Goal: Transaction & Acquisition: Book appointment/travel/reservation

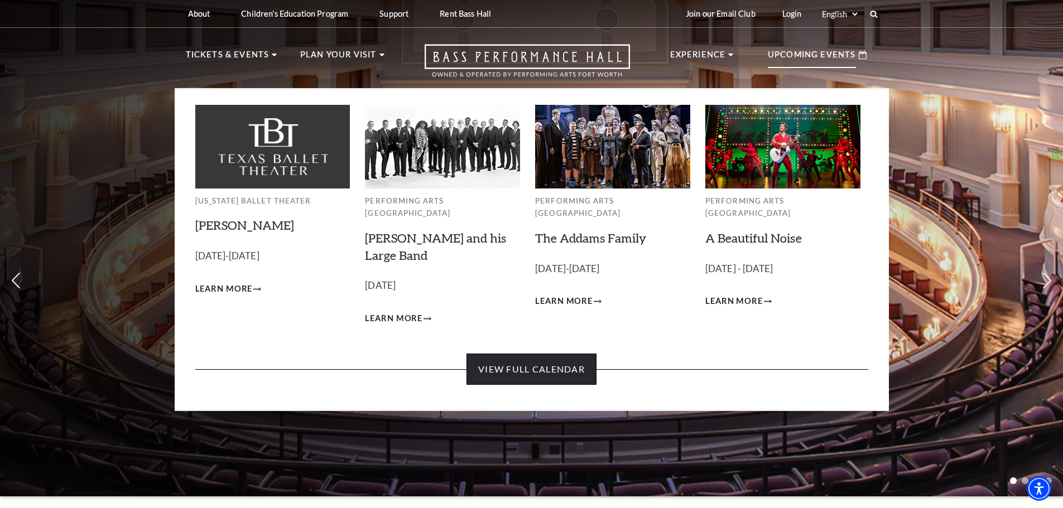
click at [544, 354] on link "View Full Calendar" at bounding box center [532, 369] width 130 height 31
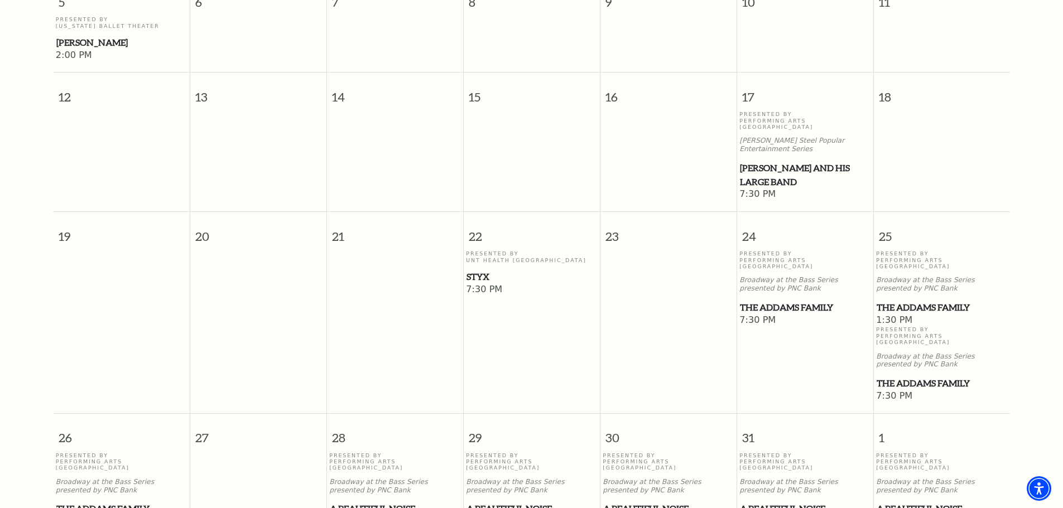
scroll to position [210, 0]
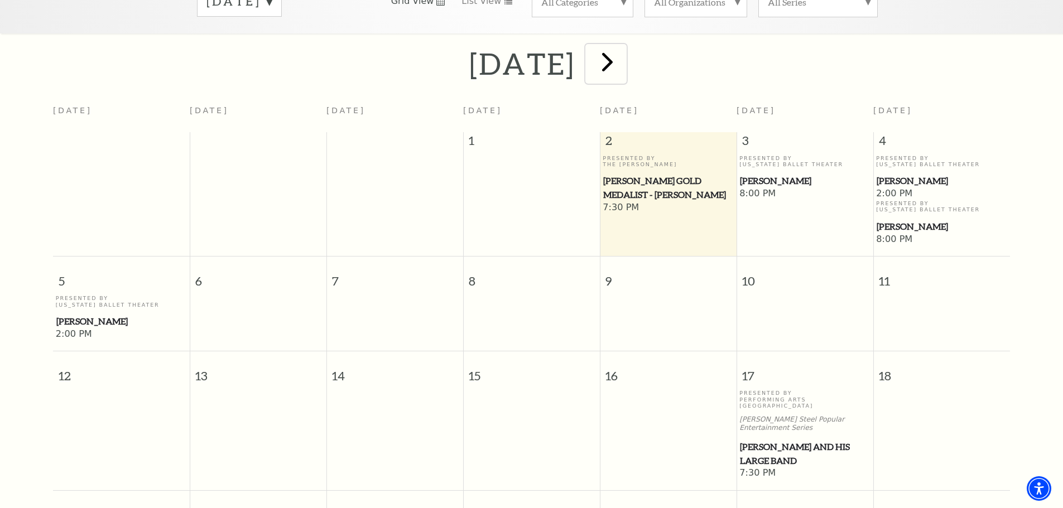
click at [623, 50] on span "next" at bounding box center [608, 62] width 32 height 32
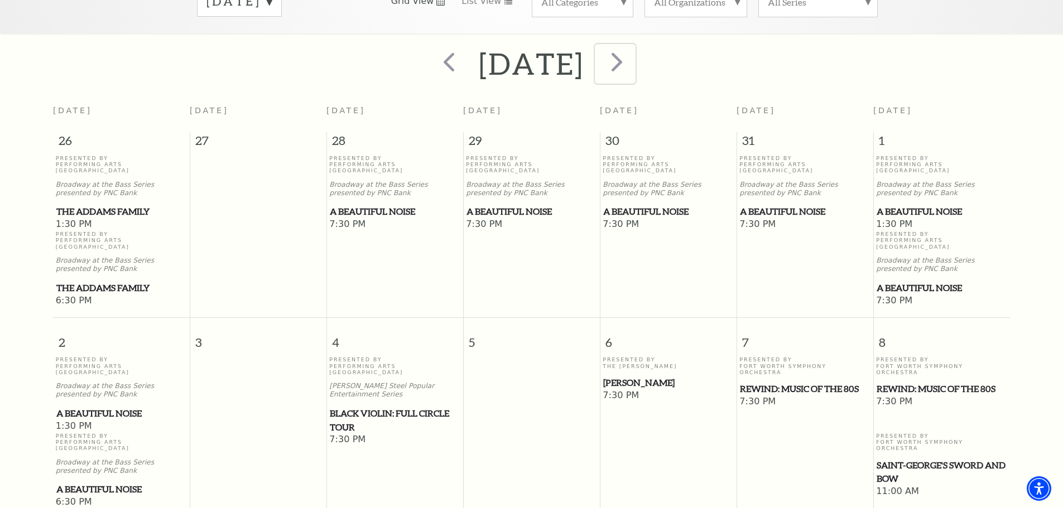
drag, startPoint x: 680, startPoint y: 52, endPoint x: 686, endPoint y: 48, distance: 6.8
click at [633, 52] on span "next" at bounding box center [617, 62] width 32 height 32
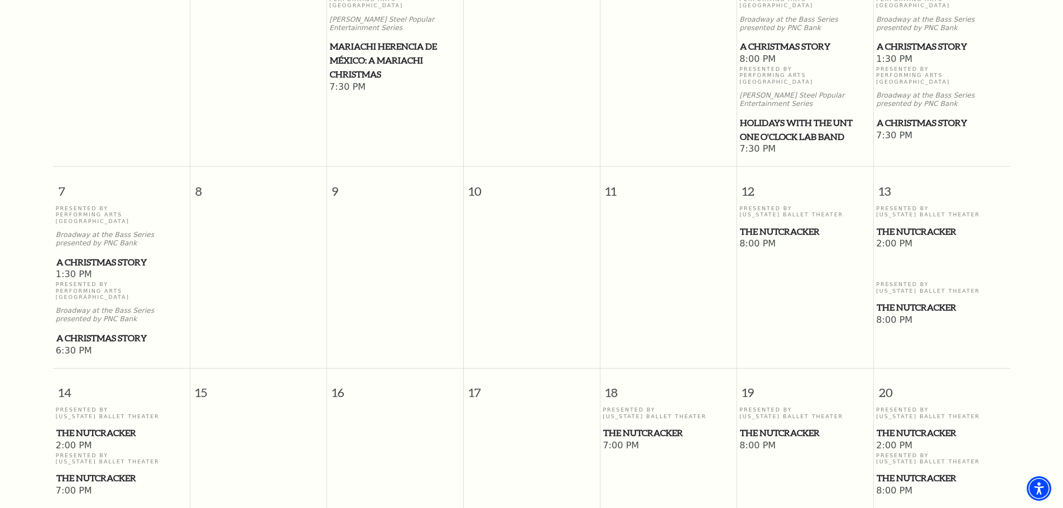
scroll to position [266, 0]
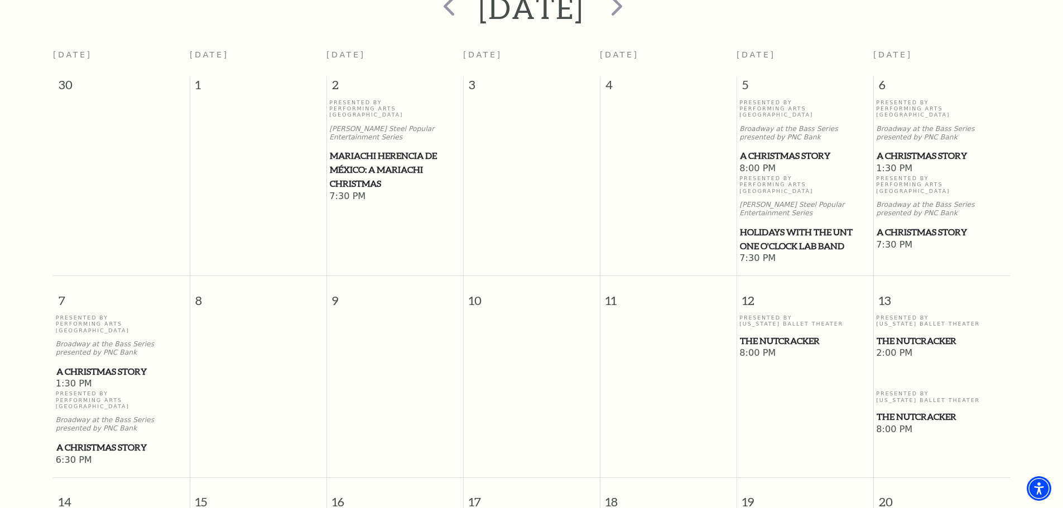
click at [915, 225] on span "A Christmas Story" at bounding box center [942, 232] width 130 height 14
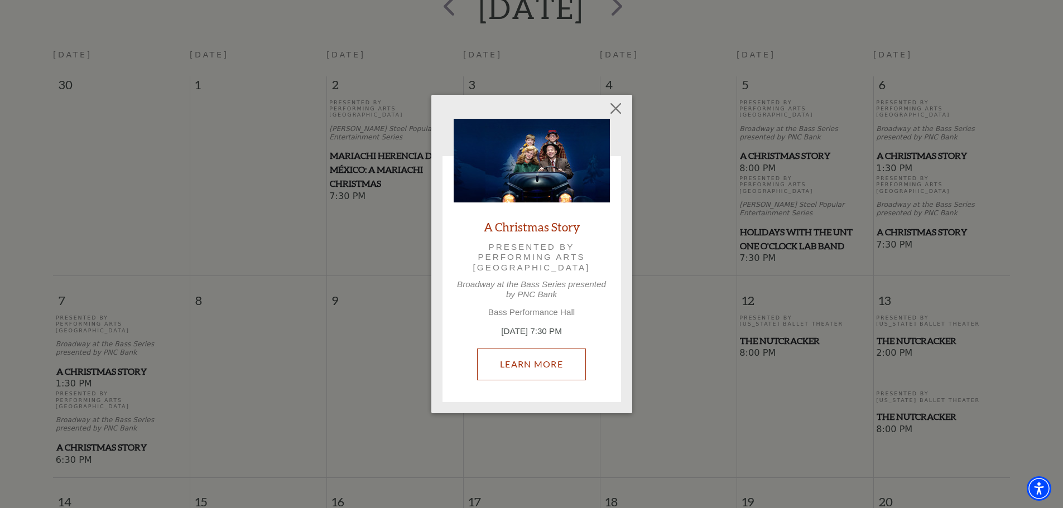
click at [549, 364] on link "Learn More" at bounding box center [531, 364] width 109 height 31
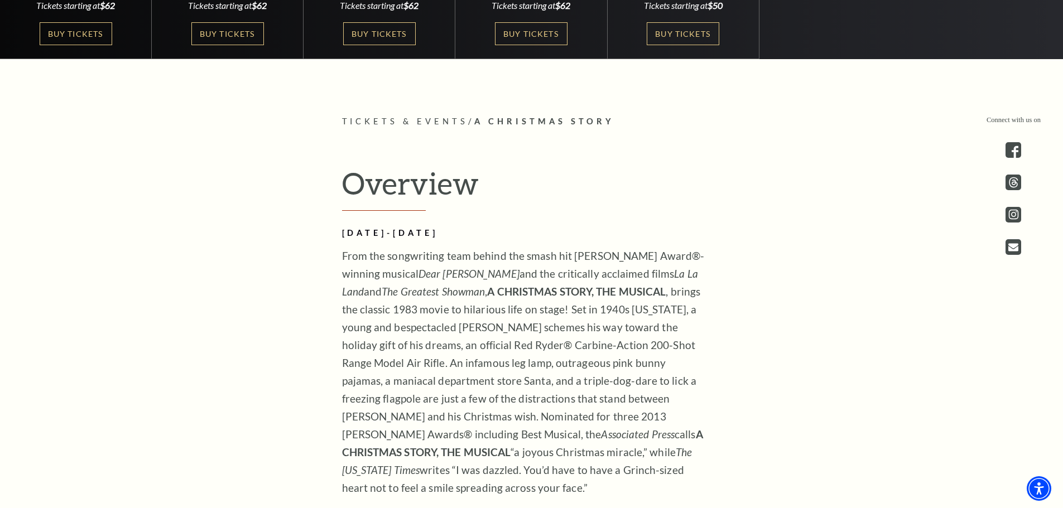
scroll to position [335, 0]
